Goal: Information Seeking & Learning: Compare options

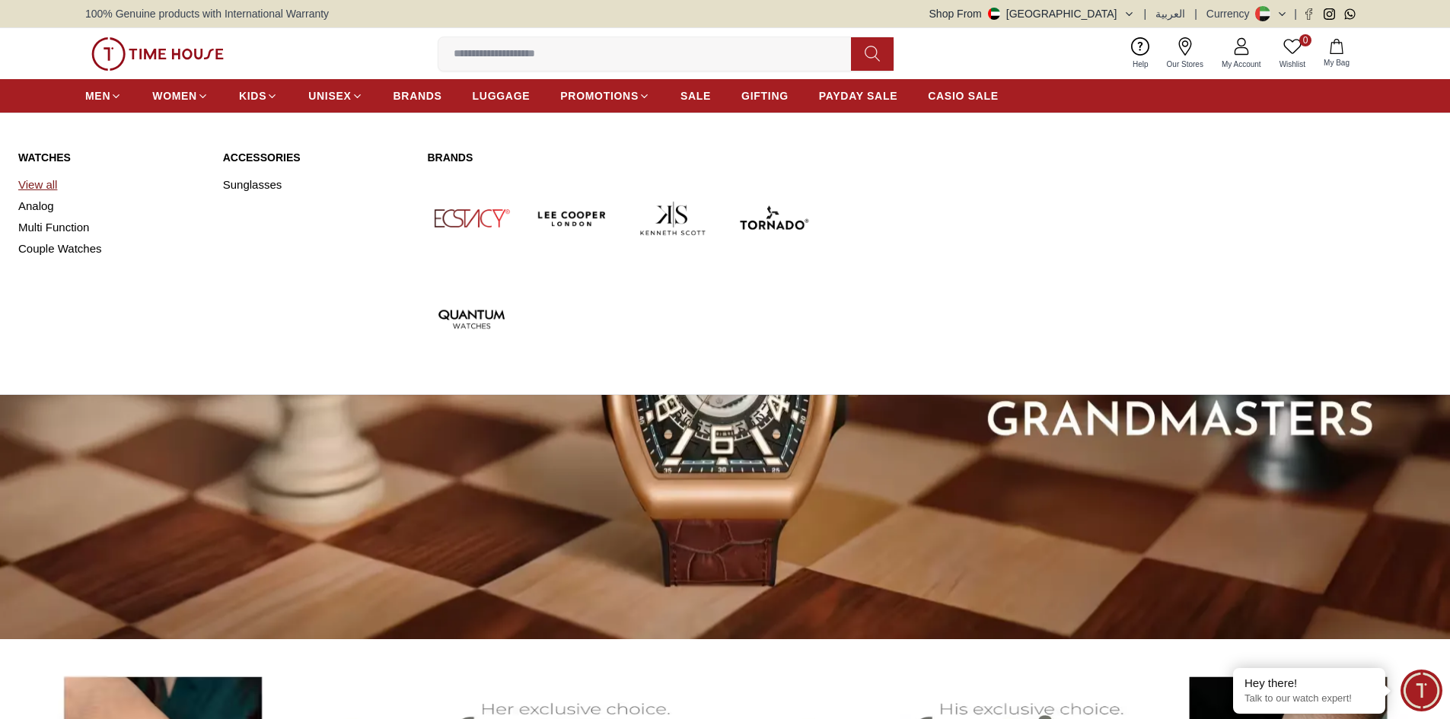
click at [50, 188] on link "View all" at bounding box center [111, 184] width 186 height 21
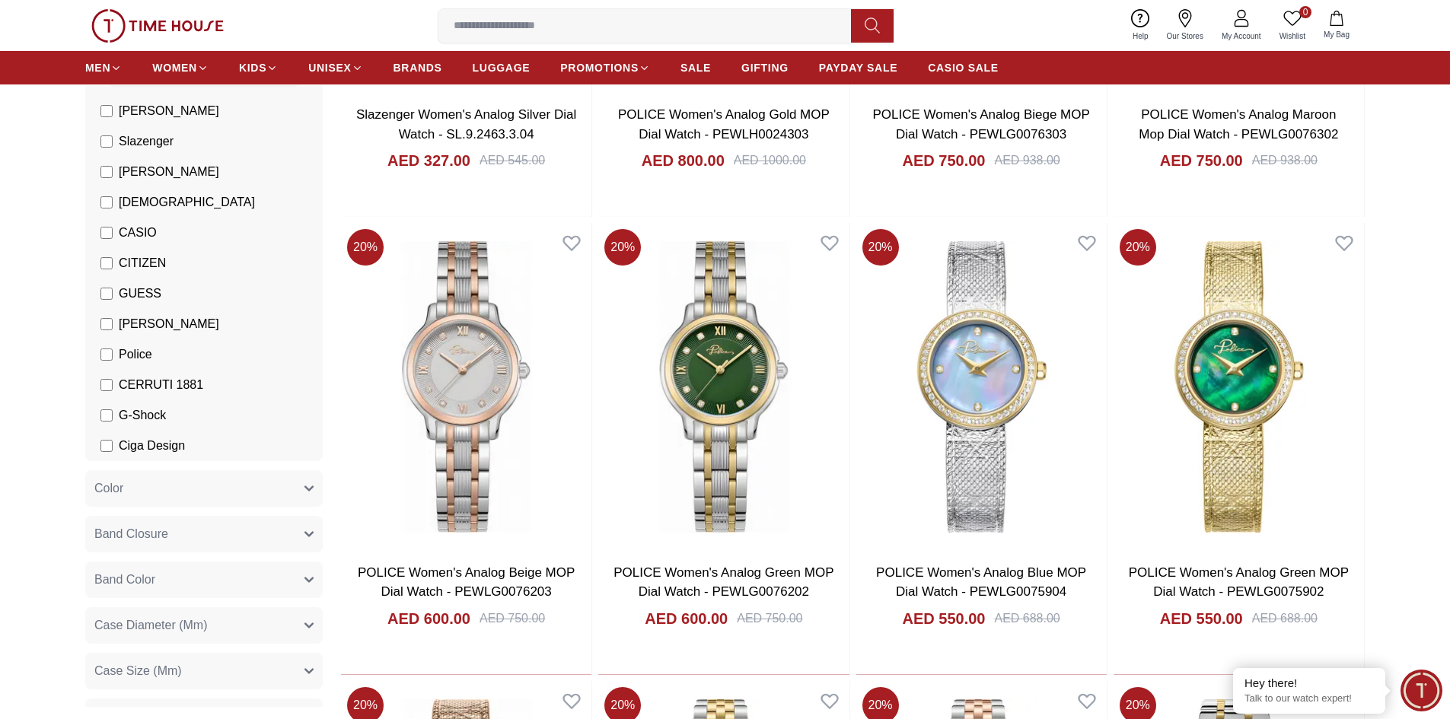
scroll to position [152, 0]
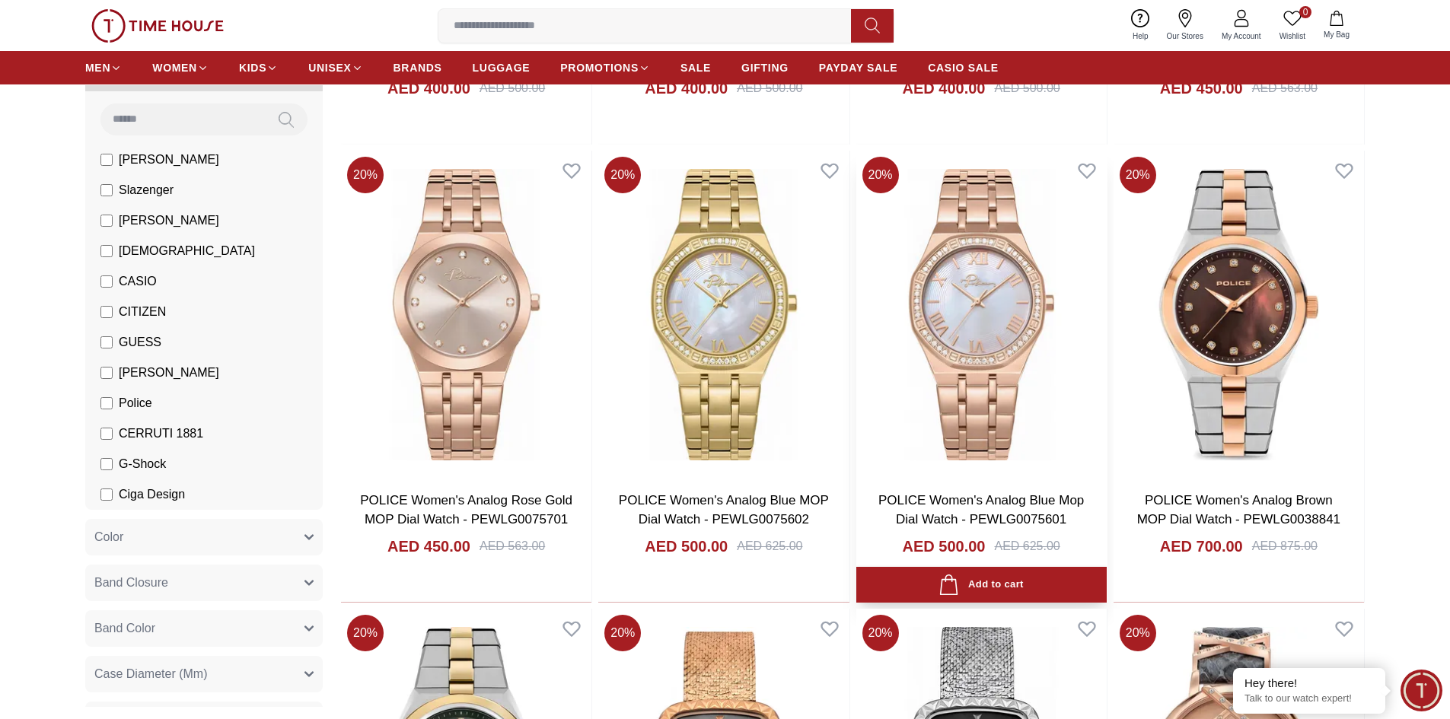
scroll to position [1446, 0]
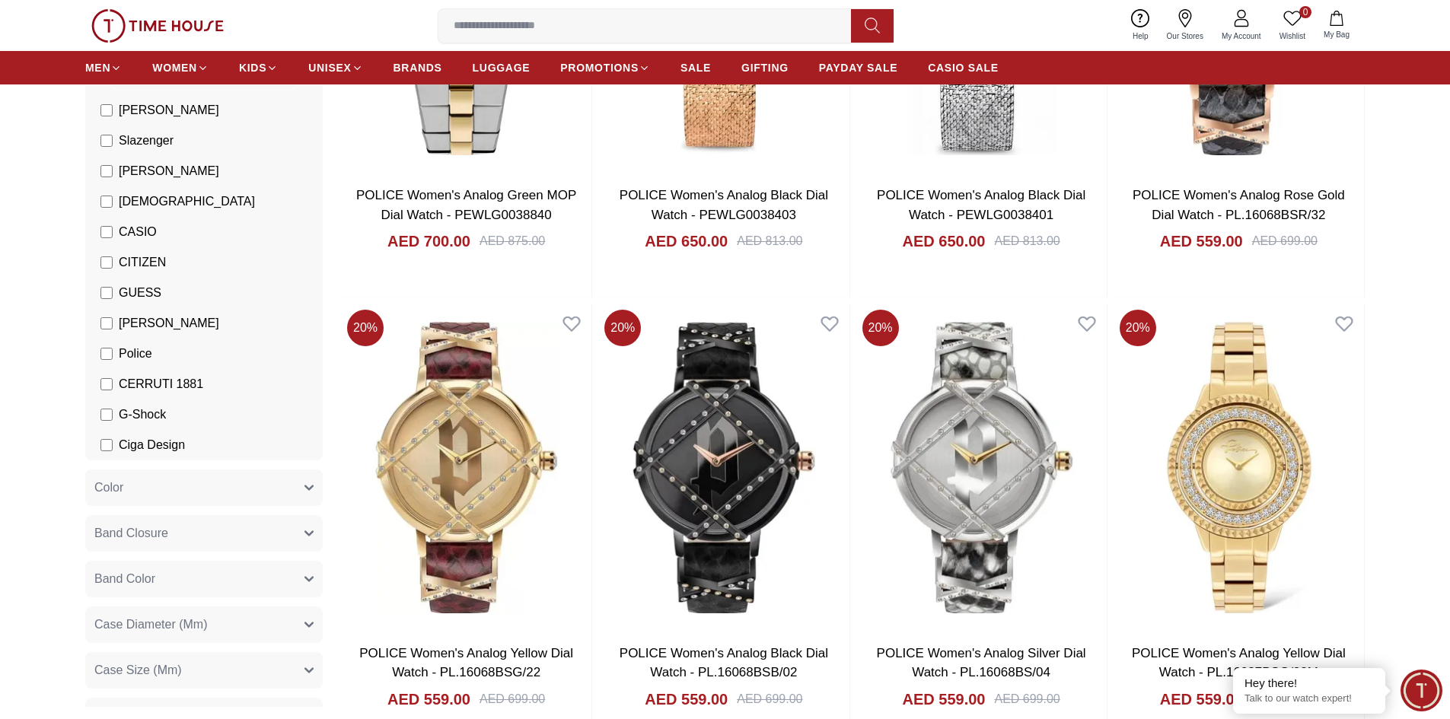
scroll to position [152, 0]
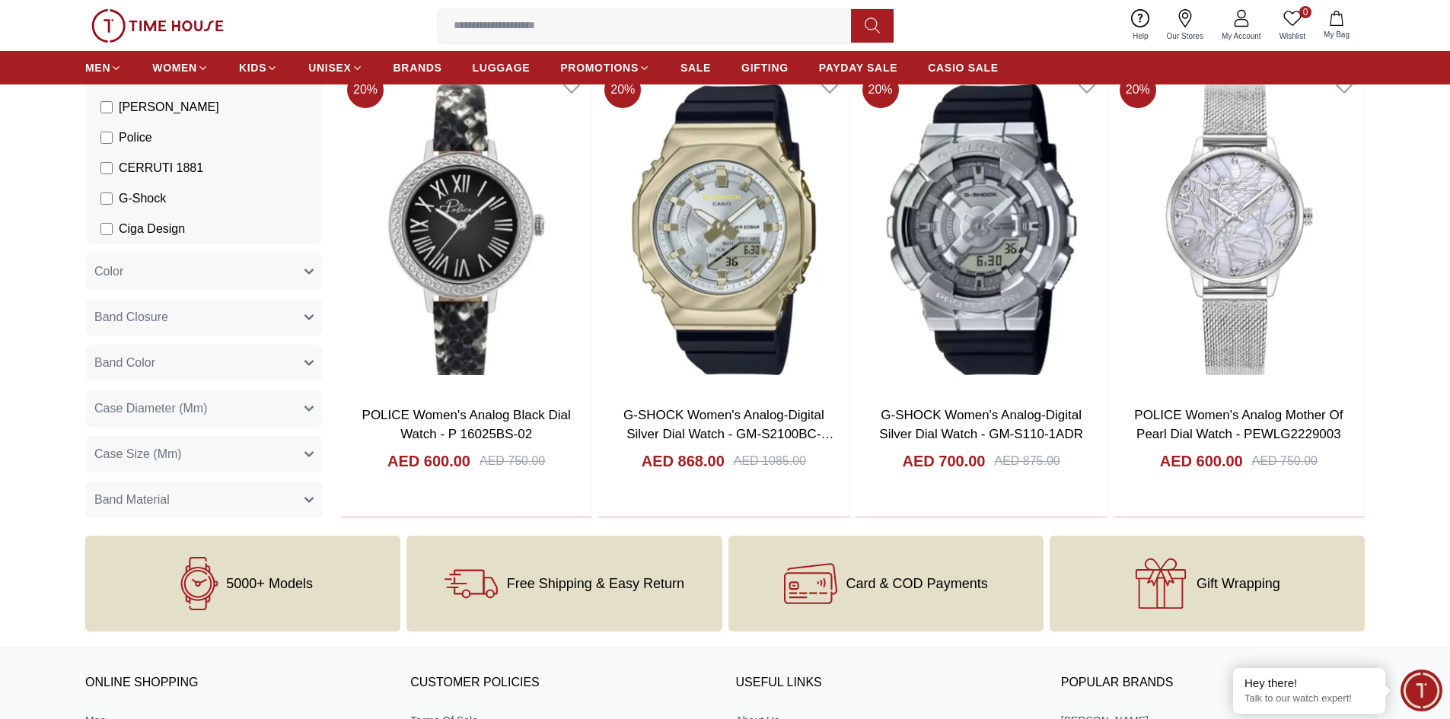
scroll to position [3057, 0]
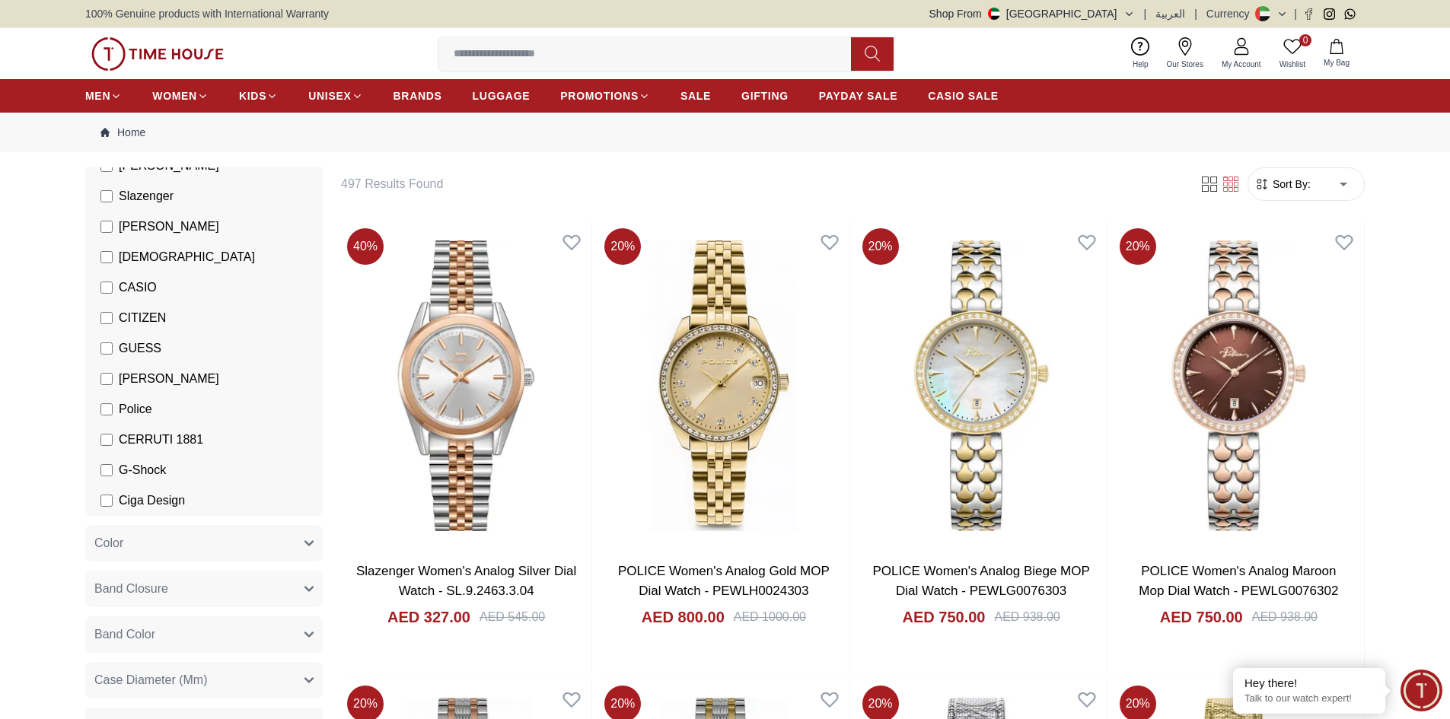
click at [104, 358] on li "GUESS" at bounding box center [206, 348] width 231 height 30
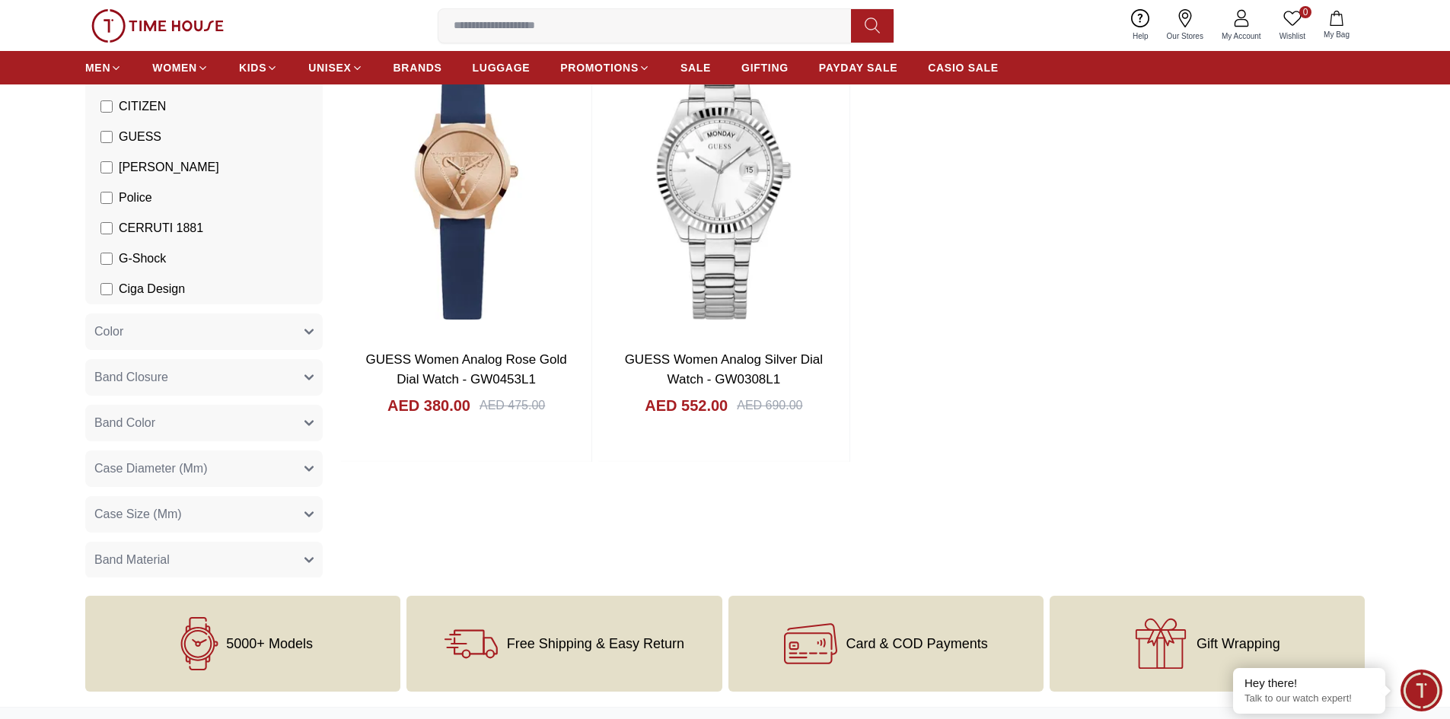
scroll to position [228, 0]
